Goal: Find specific page/section: Find specific page/section

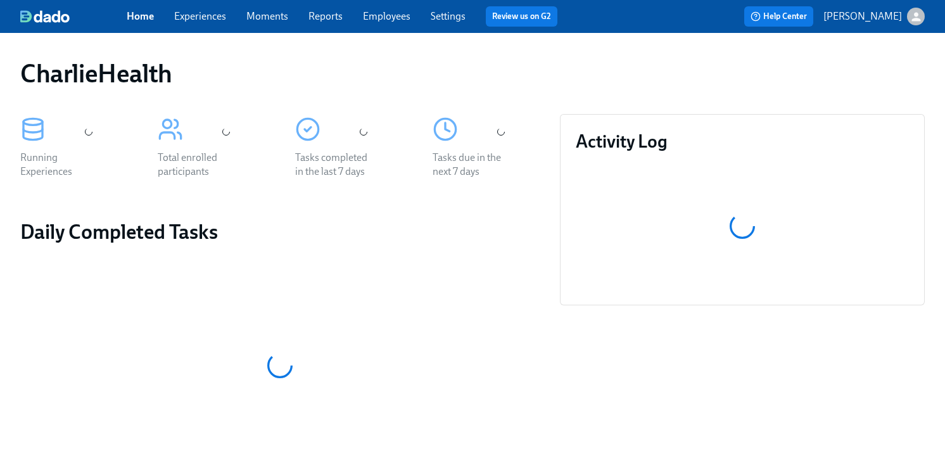
click at [389, 13] on link "Employees" at bounding box center [386, 16] width 47 height 12
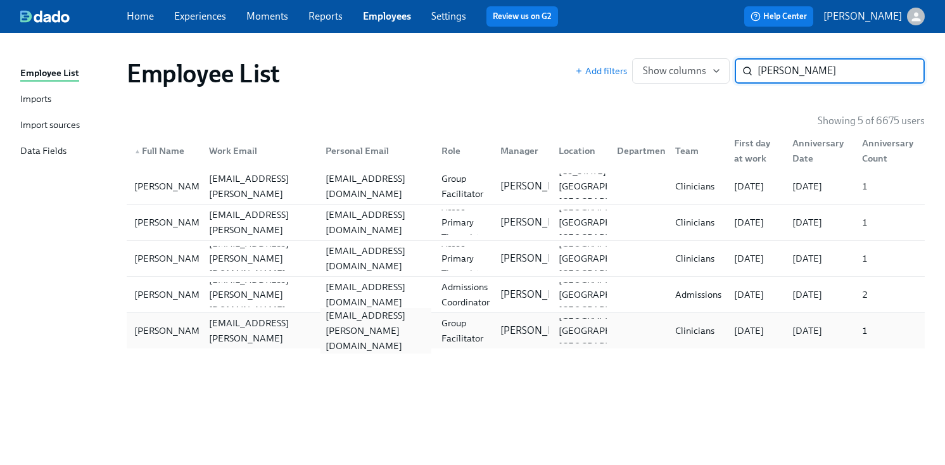
type input "[PERSON_NAME]"
click at [371, 332] on div "[EMAIL_ADDRESS][PERSON_NAME][DOMAIN_NAME]" at bounding box center [375, 331] width 111 height 46
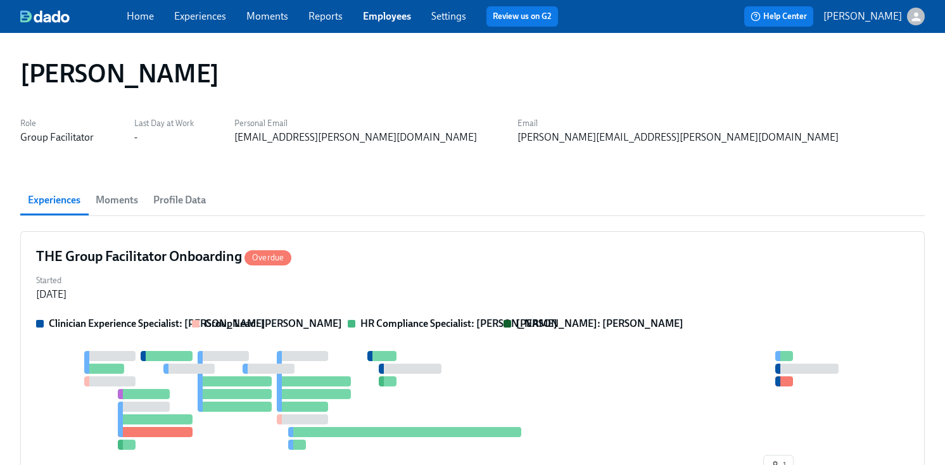
click at [371, 332] on div "Clinician Experience Specialist: [PERSON_NAME] Group Lead: [PERSON_NAME] HR Com…" at bounding box center [472, 399] width 872 height 165
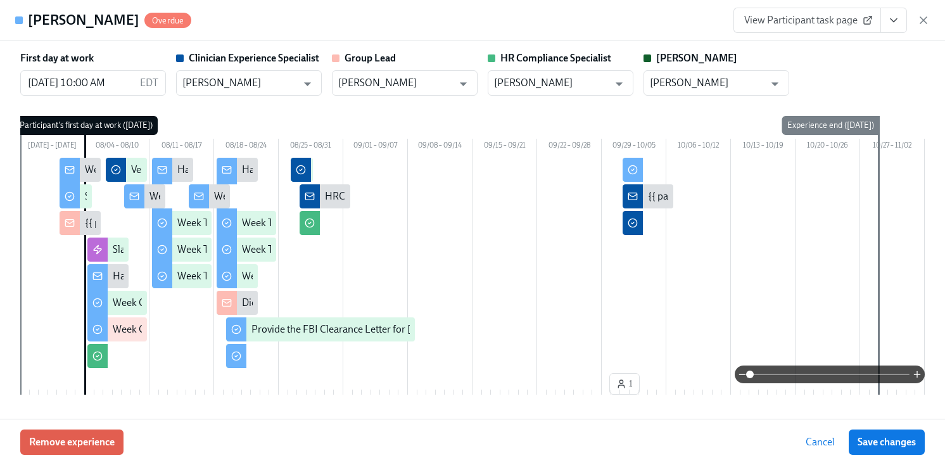
click at [884, 22] on button "View task page" at bounding box center [893, 20] width 27 height 25
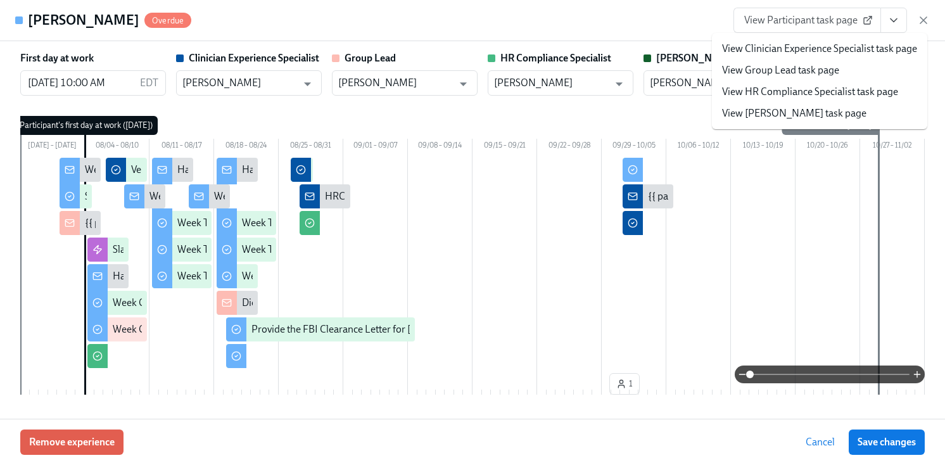
click at [813, 92] on link "View HR Compliance Specialist task page" at bounding box center [810, 92] width 176 height 14
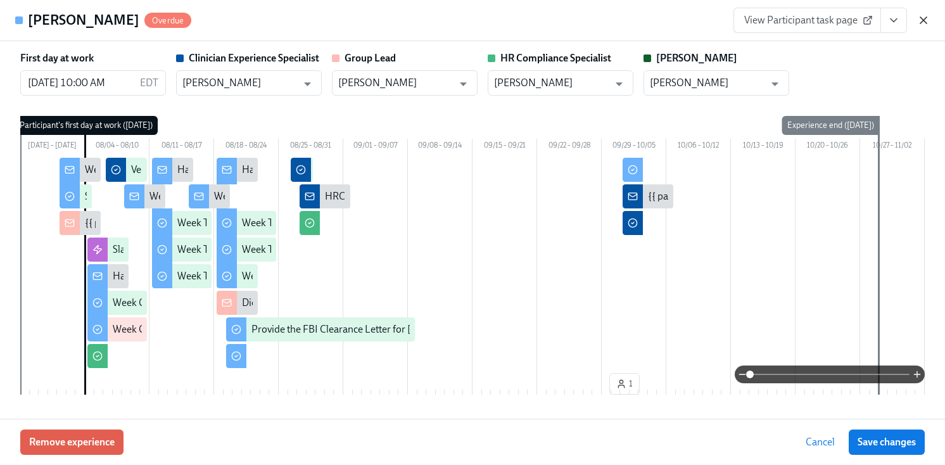
click at [924, 22] on icon "button" at bounding box center [923, 20] width 13 height 13
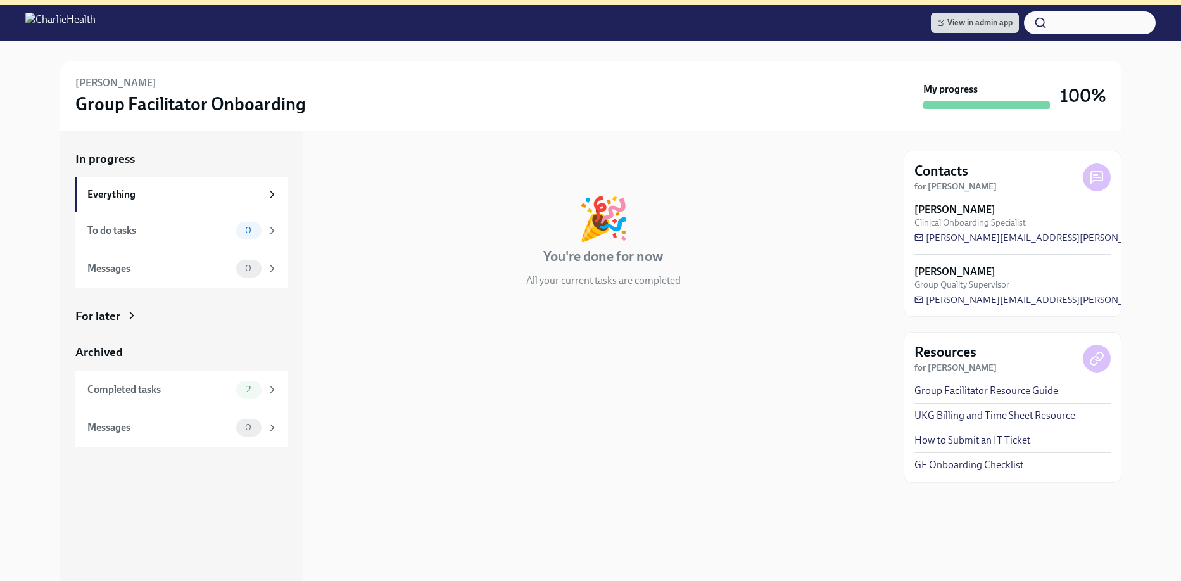
scroll to position [142, 0]
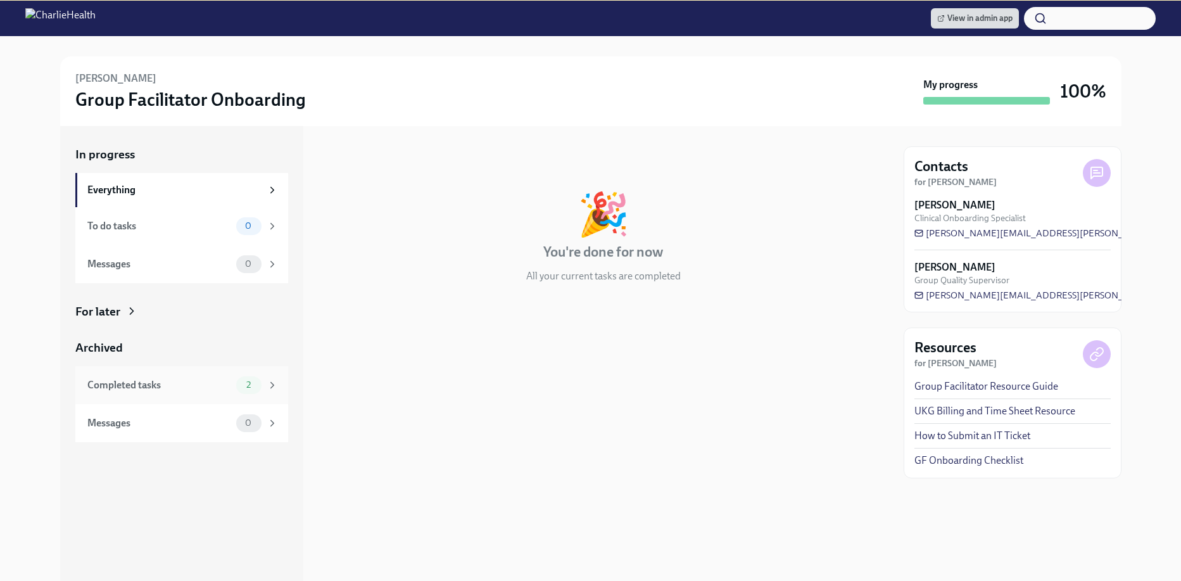
click at [198, 376] on div "Completed tasks 2" at bounding box center [182, 385] width 191 height 18
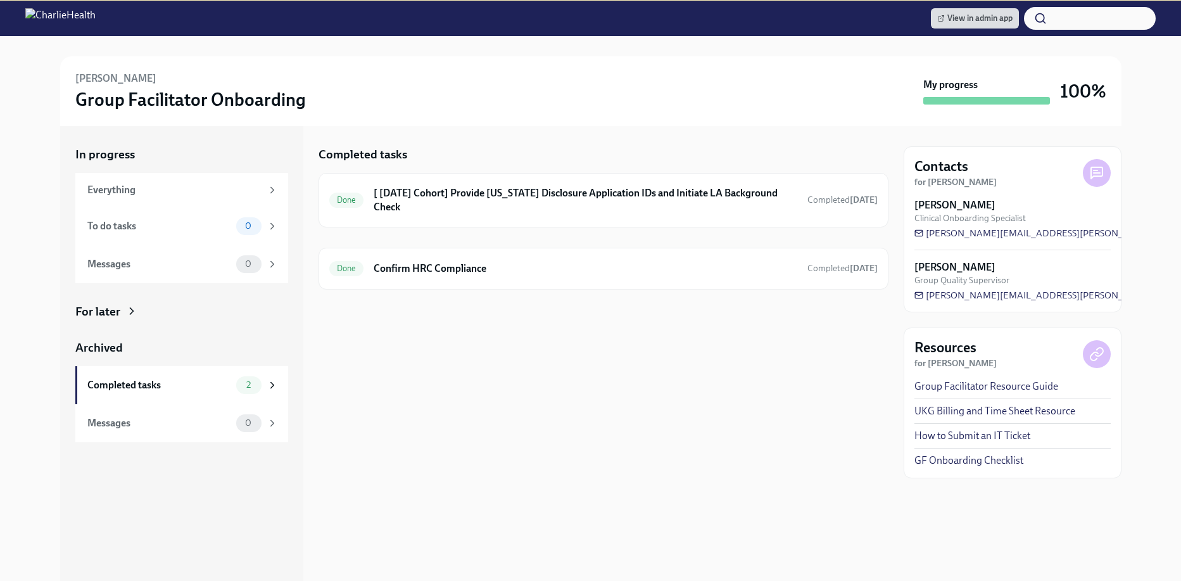
click at [493, 389] on div "Completed tasks Done [ Aug 4th Cohort] Provide Utah Disclosure Application IDs …" at bounding box center [603, 353] width 570 height 455
